Goal: Information Seeking & Learning: Learn about a topic

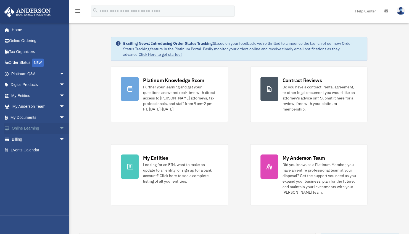
click at [59, 128] on span "arrow_drop_down" at bounding box center [64, 128] width 11 height 11
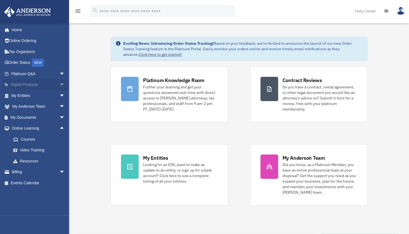
click at [60, 82] on span "arrow_drop_down" at bounding box center [64, 84] width 11 height 11
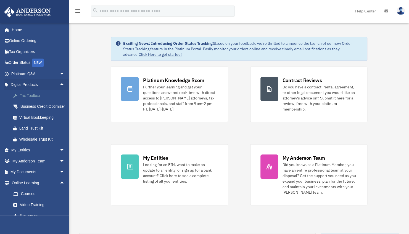
click at [37, 94] on div "Tax Toolbox" at bounding box center [42, 95] width 47 height 7
click at [35, 96] on div "Tax Toolbox" at bounding box center [42, 95] width 47 height 7
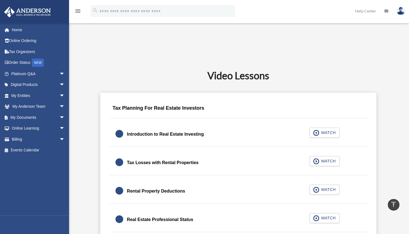
scroll to position [279, 0]
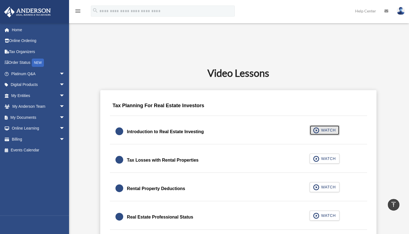
click at [328, 132] on span "WATCH" at bounding box center [327, 130] width 16 height 6
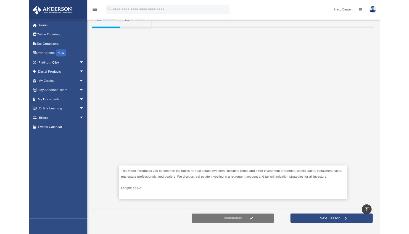
scroll to position [101, 0]
